Goal: Find specific page/section: Find specific page/section

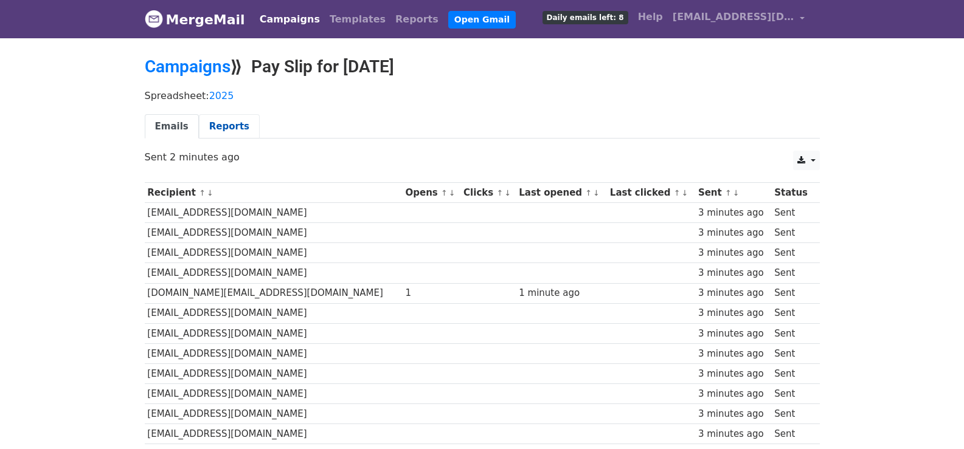
click at [219, 125] on link "Reports" at bounding box center [229, 126] width 61 height 25
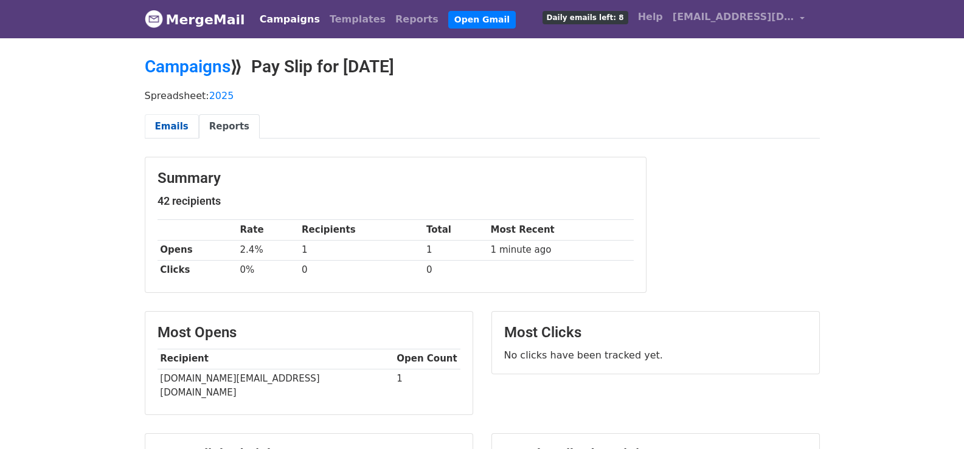
click at [188, 120] on link "Emails" at bounding box center [172, 126] width 54 height 25
